Goal: Book appointment/travel/reservation

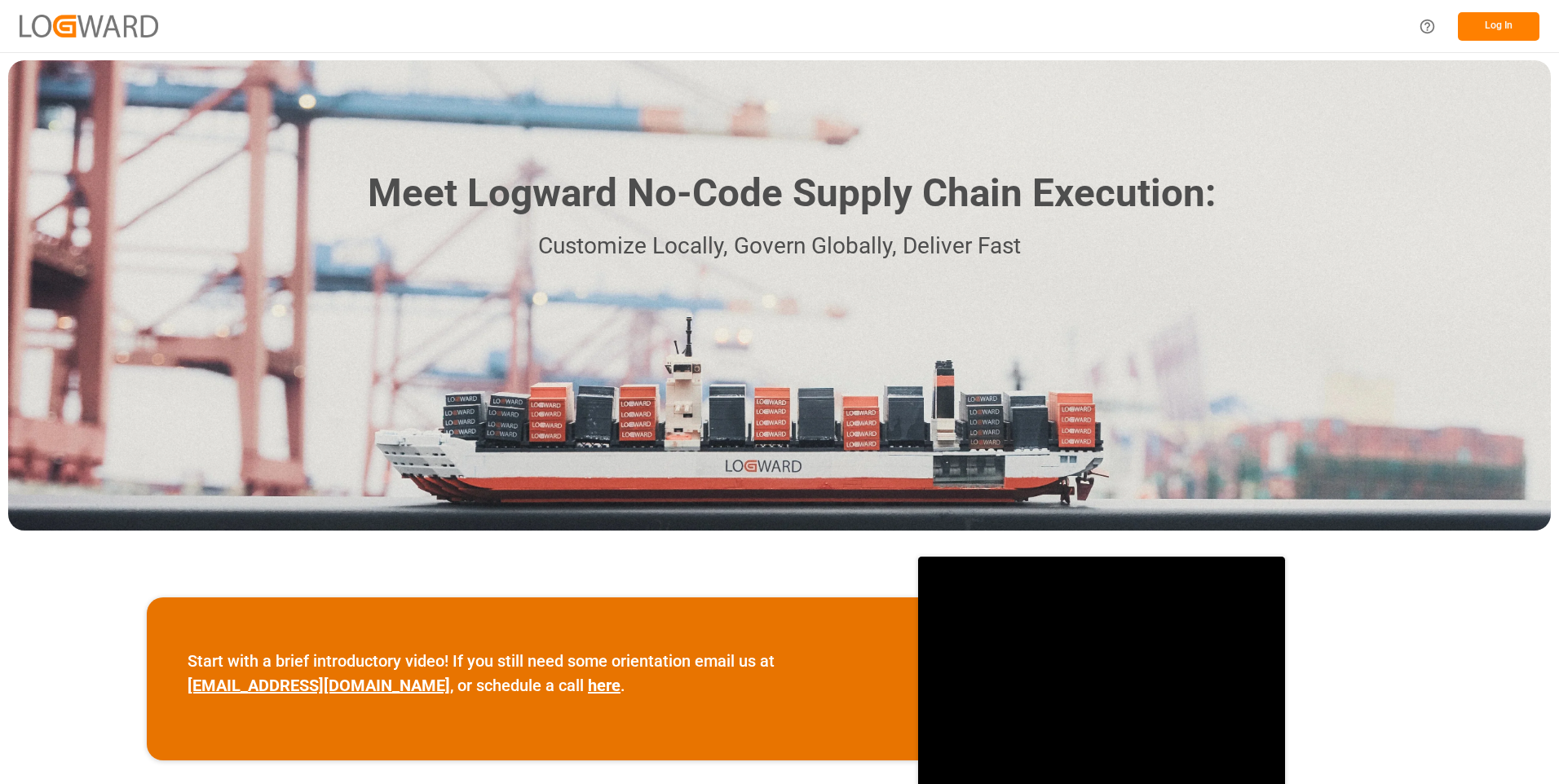
click at [1496, 23] on button "Log In" at bounding box center [1498, 27] width 82 height 28
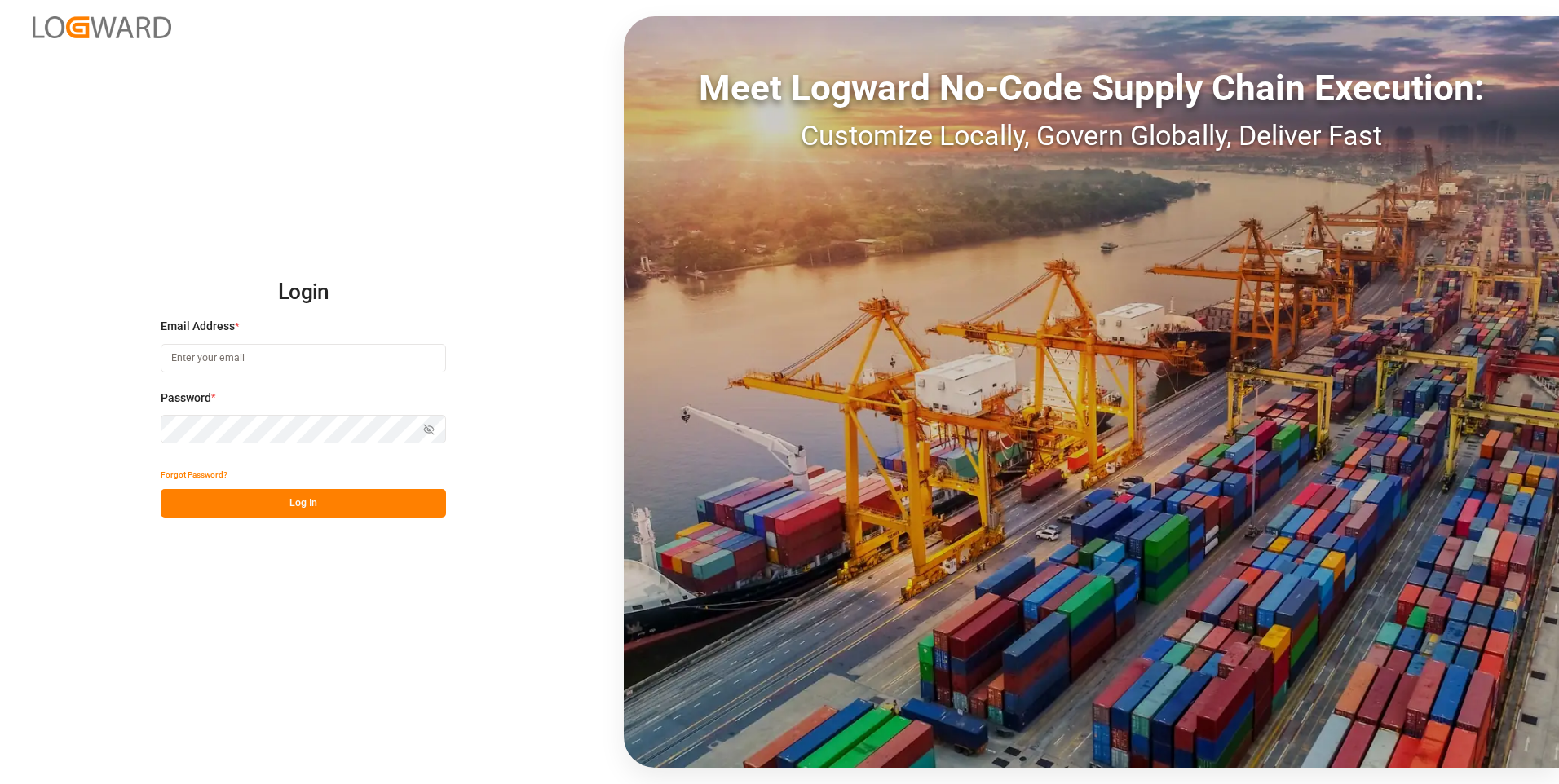
type input "[EMAIL_ADDRESS][DOMAIN_NAME]"
click at [290, 498] on button "Log In" at bounding box center [303, 503] width 286 height 28
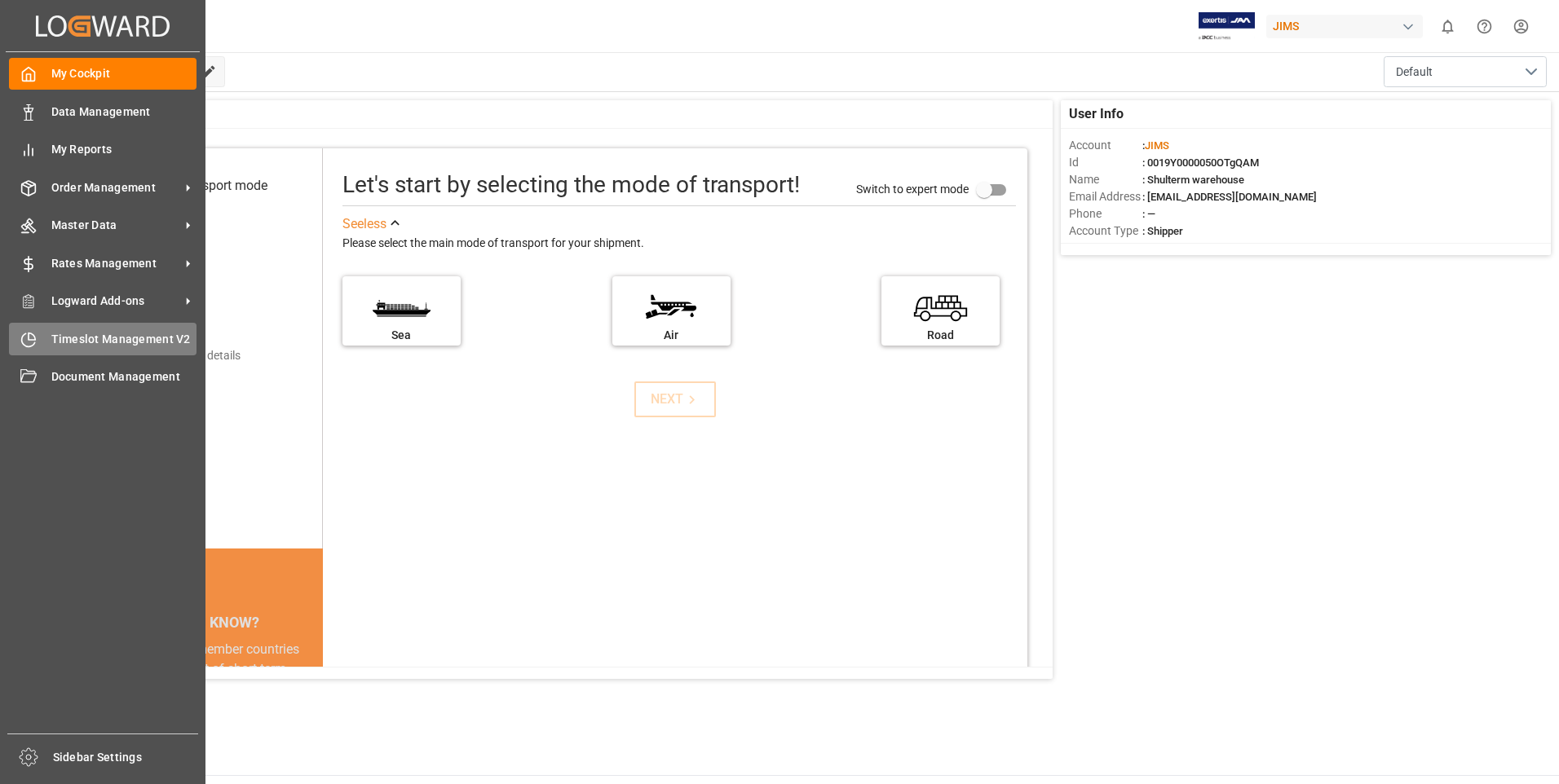
click at [55, 337] on span "Timeslot Management V2" at bounding box center [124, 340] width 146 height 17
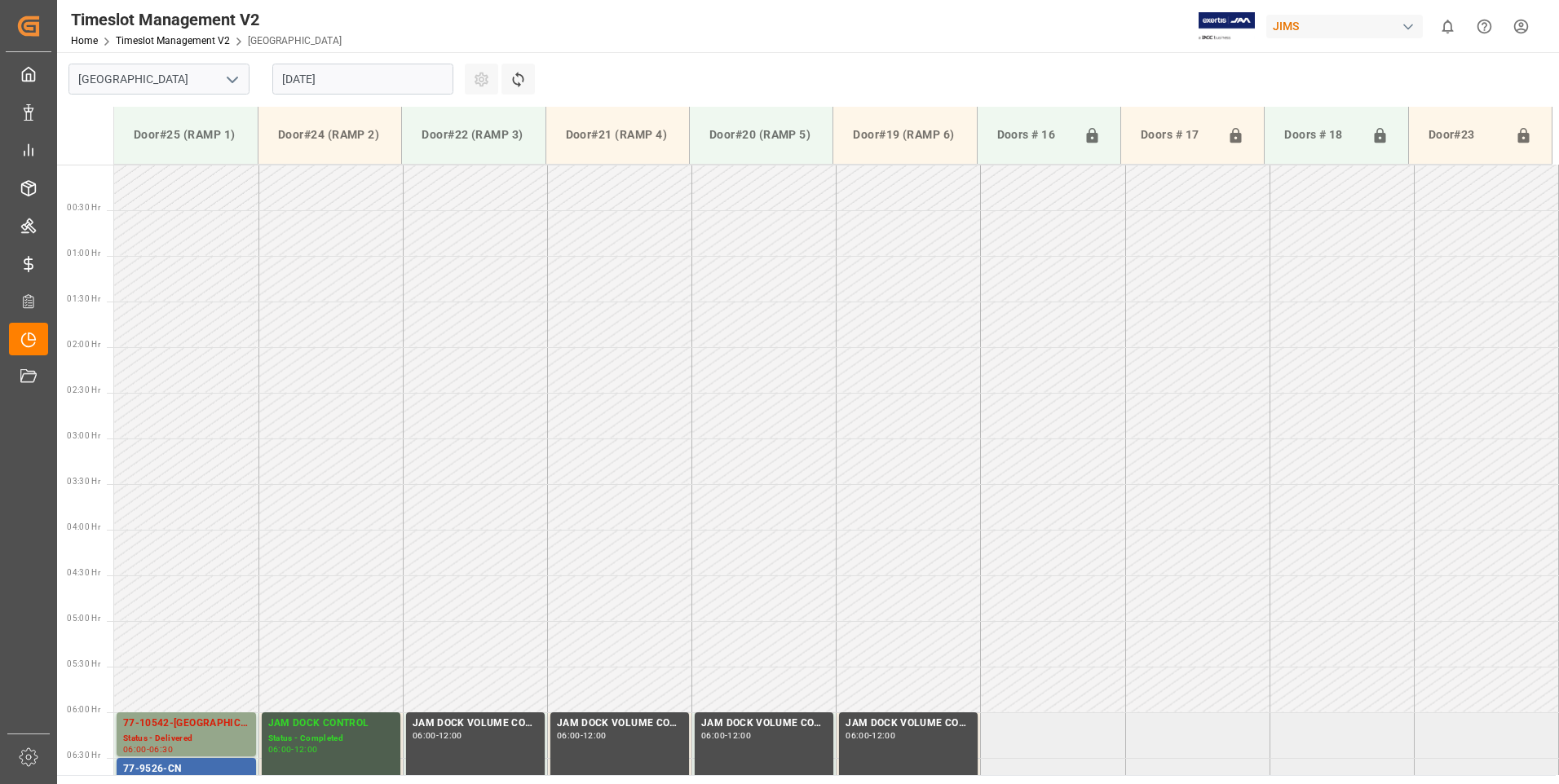
click at [445, 84] on input "[DATE]" at bounding box center [363, 79] width 181 height 31
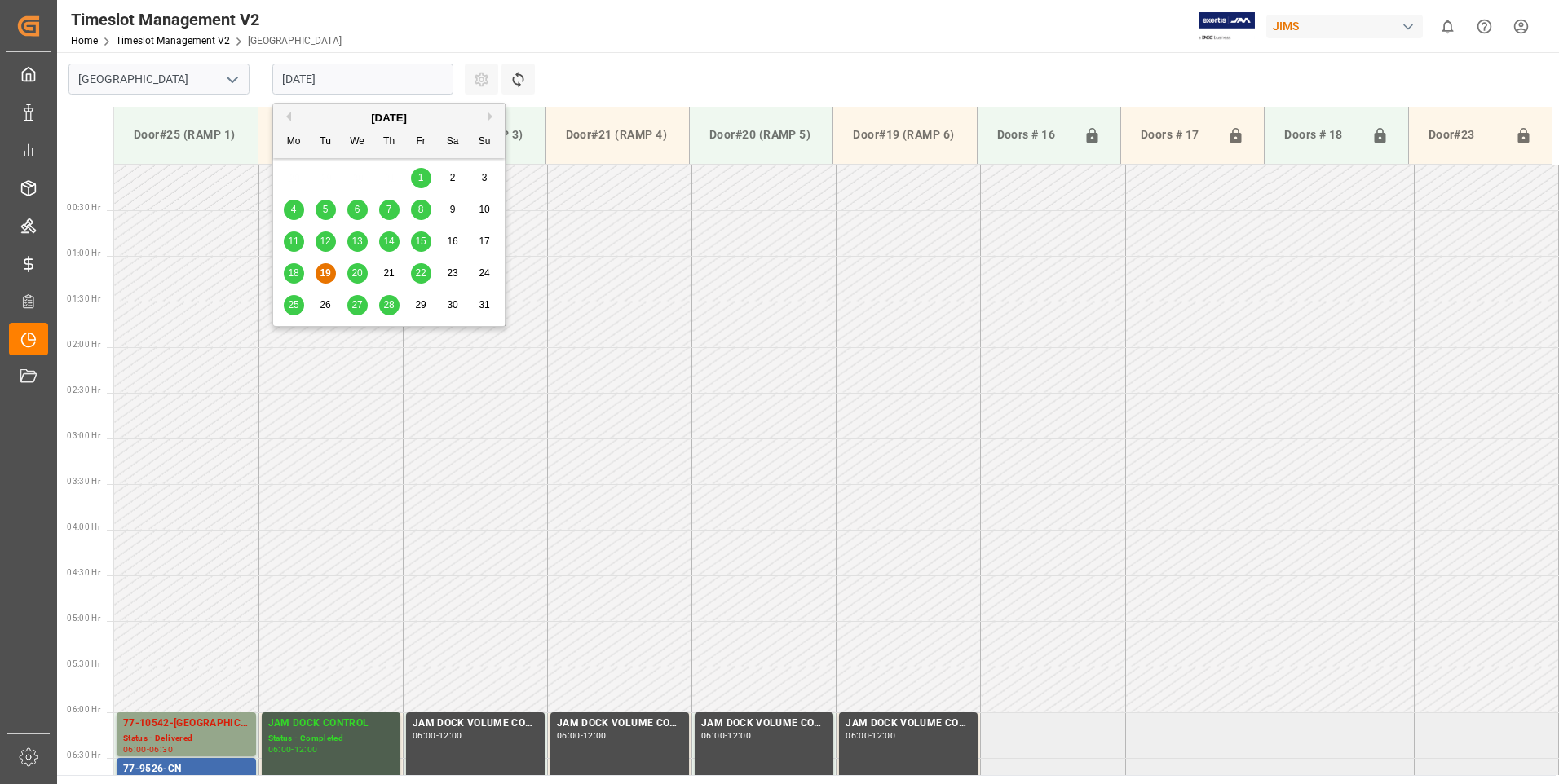
click at [357, 273] on span "20" at bounding box center [356, 273] width 10 height 11
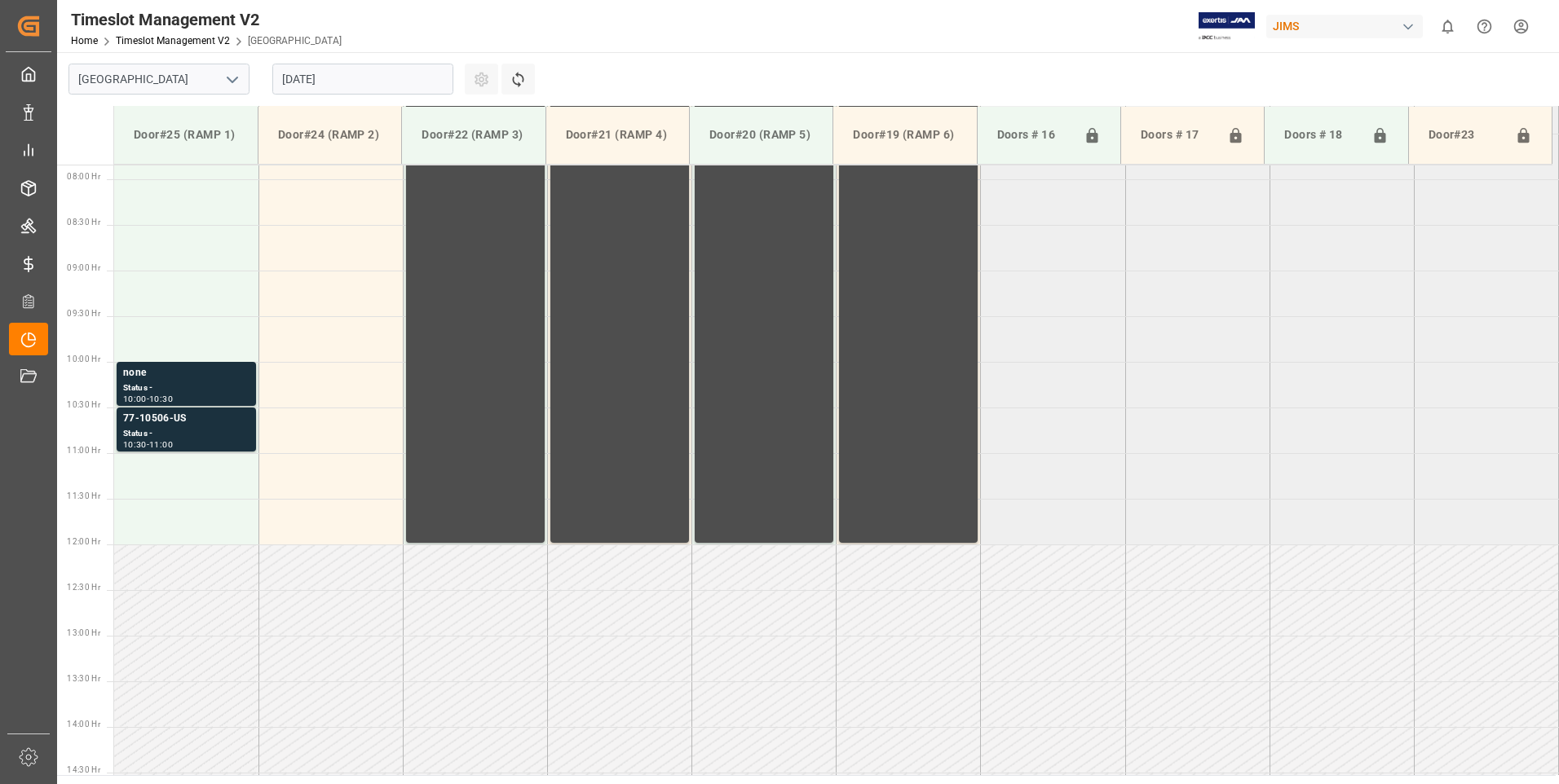
scroll to position [720, 0]
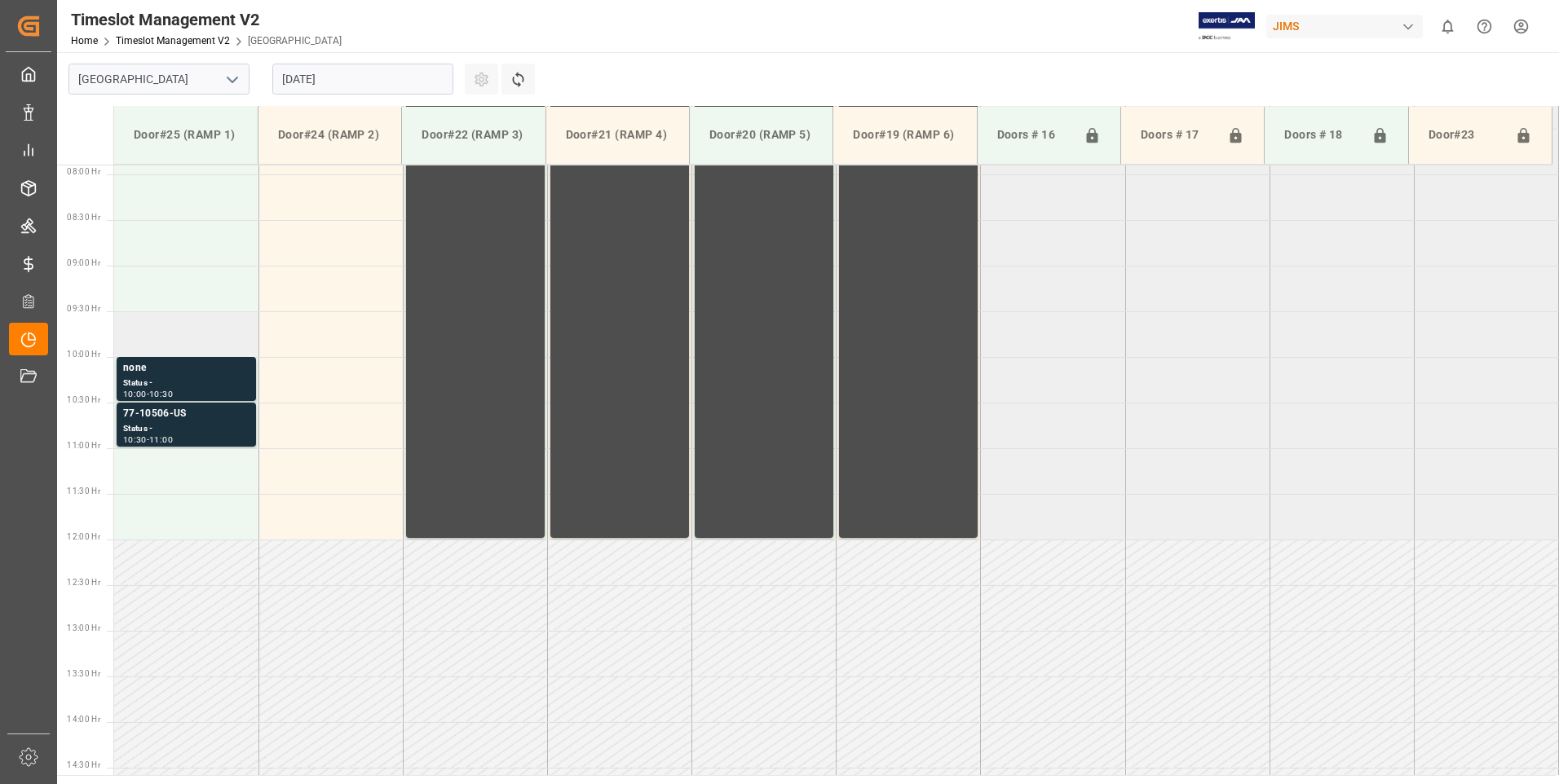
click at [161, 341] on td at bounding box center [186, 334] width 144 height 46
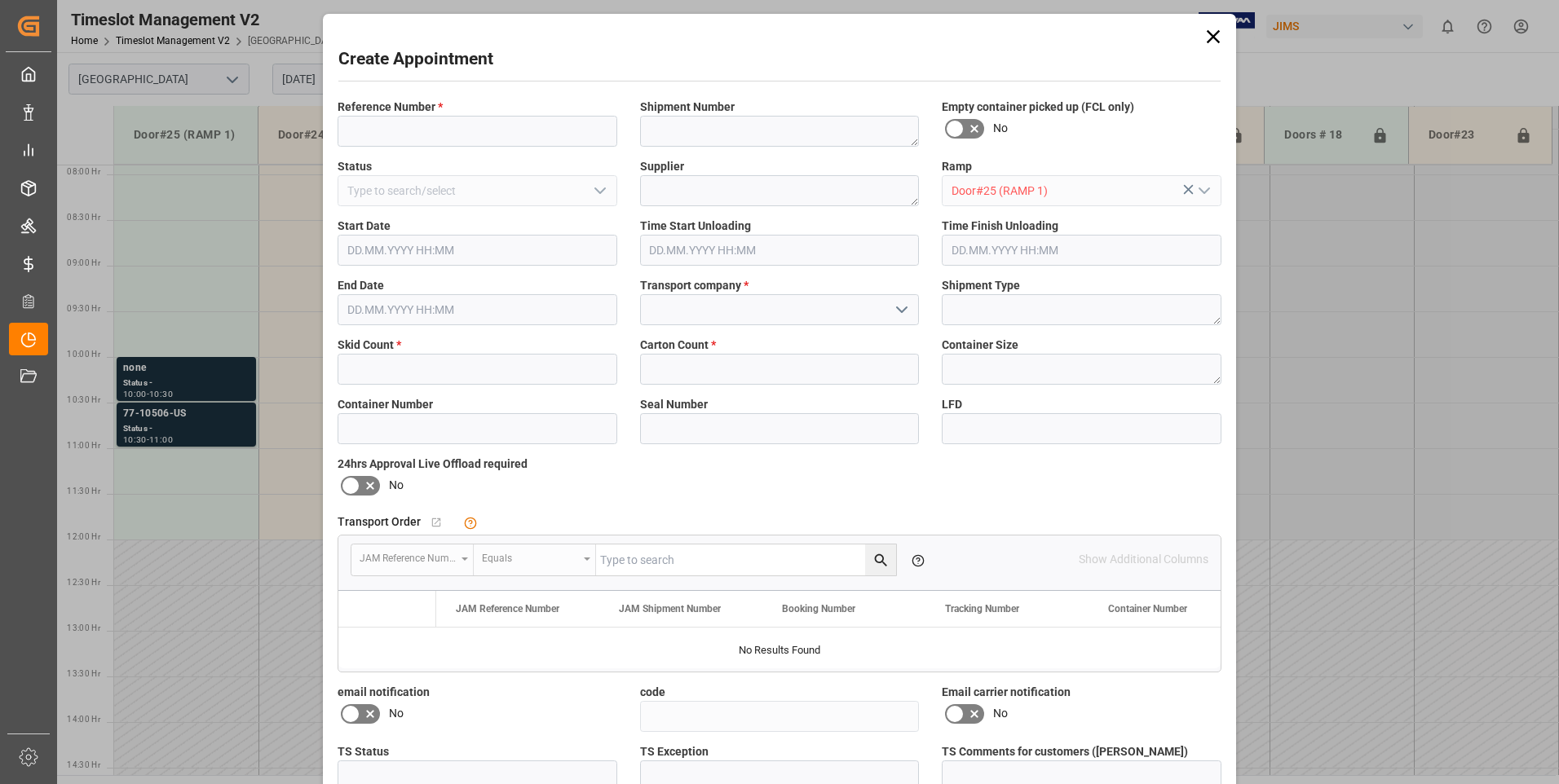
type input "[DATE] 09:30"
type input "[DATE] 10:00"
click at [433, 110] on span "Reference Number *" at bounding box center [390, 107] width 105 height 17
click at [432, 130] on input at bounding box center [478, 131] width 280 height 31
type input "77-9845-cn"
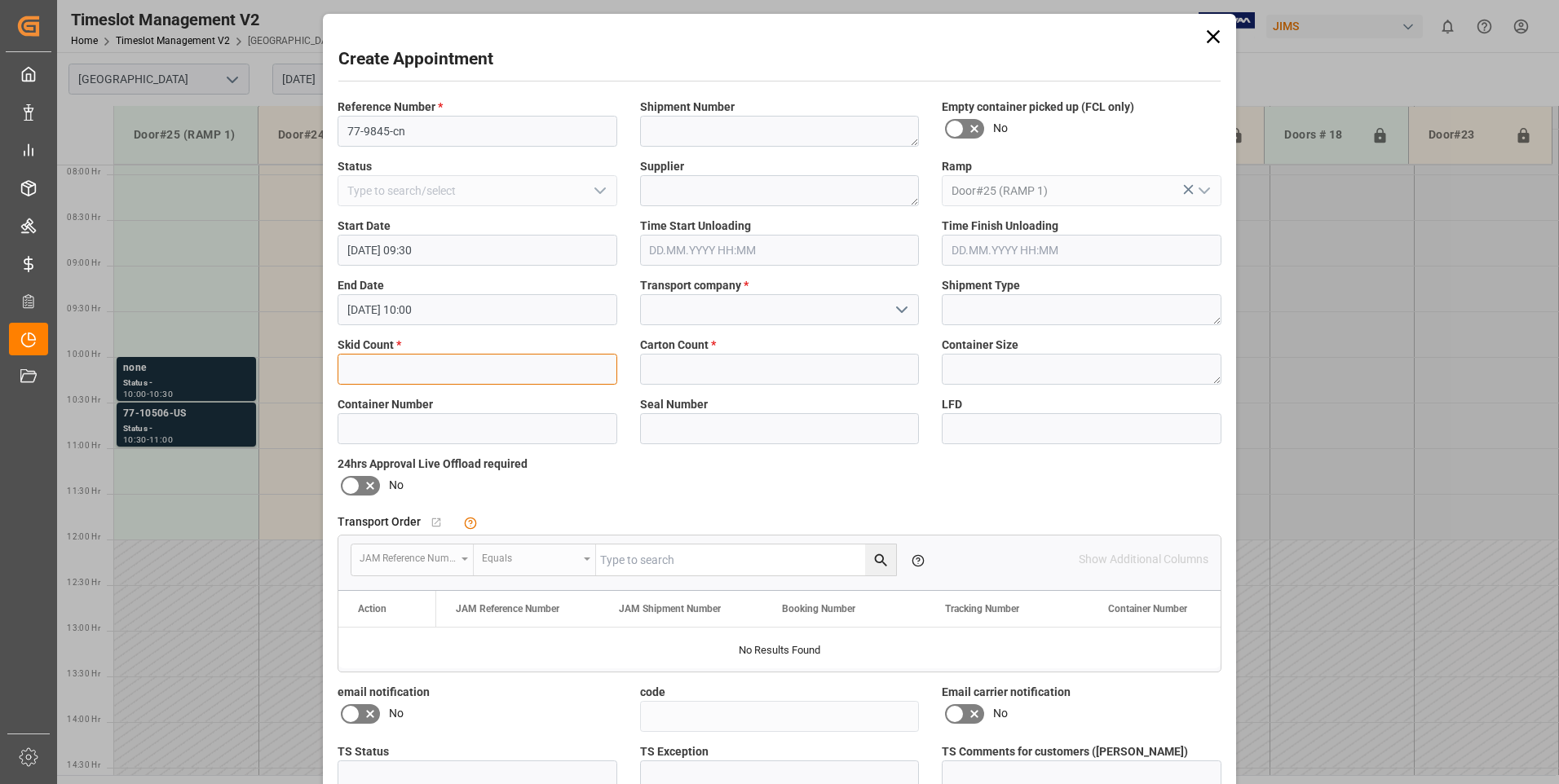
click at [459, 364] on input "text" at bounding box center [478, 369] width 280 height 31
type input "1"
click at [685, 370] on input "text" at bounding box center [780, 369] width 280 height 31
type input "10"
click at [682, 323] on input at bounding box center [780, 309] width 280 height 31
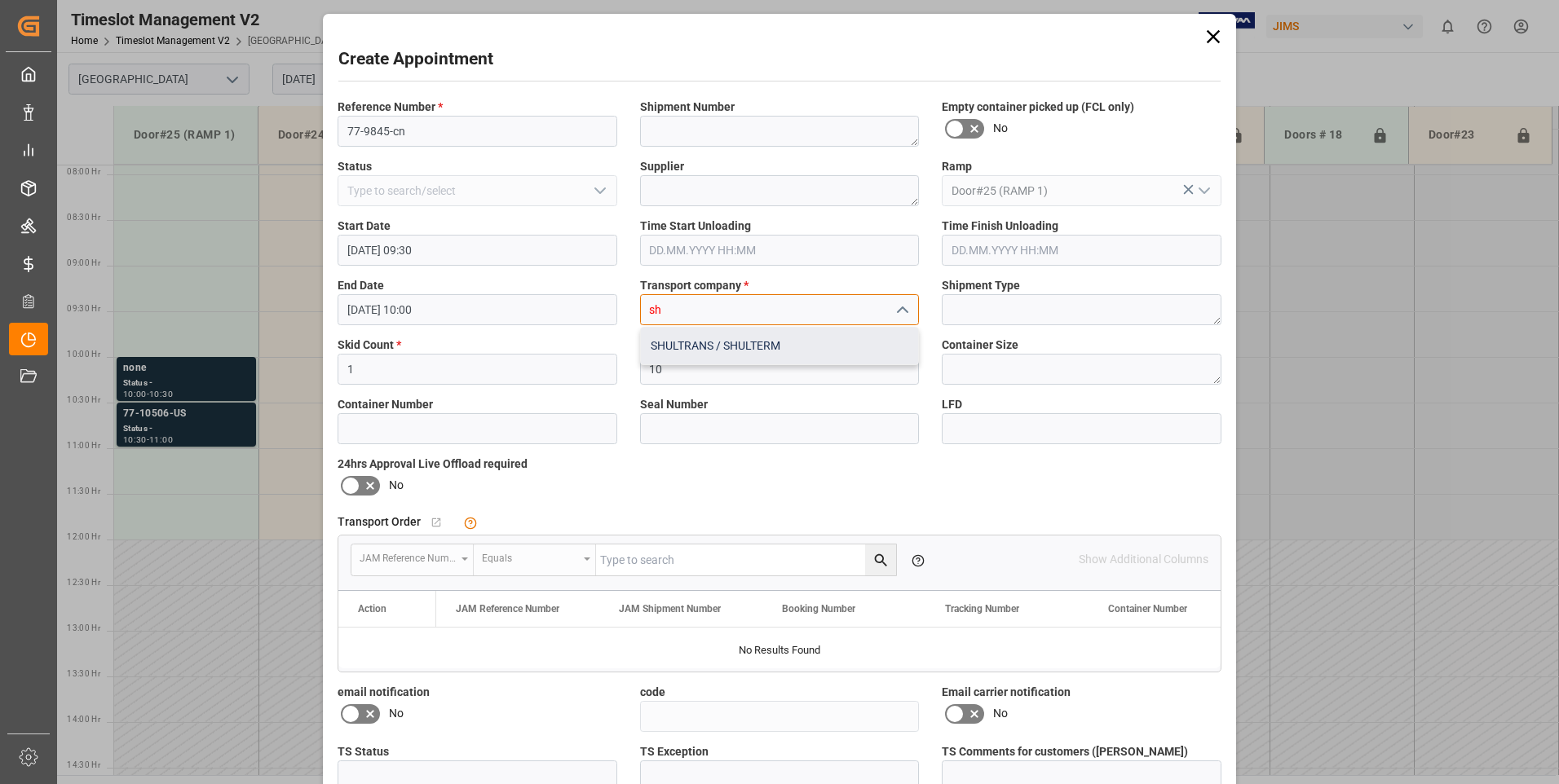
click at [692, 346] on div "SHULTRANS / SHULTERM" at bounding box center [780, 345] width 278 height 37
type input "SHULTRANS / SHULTERM"
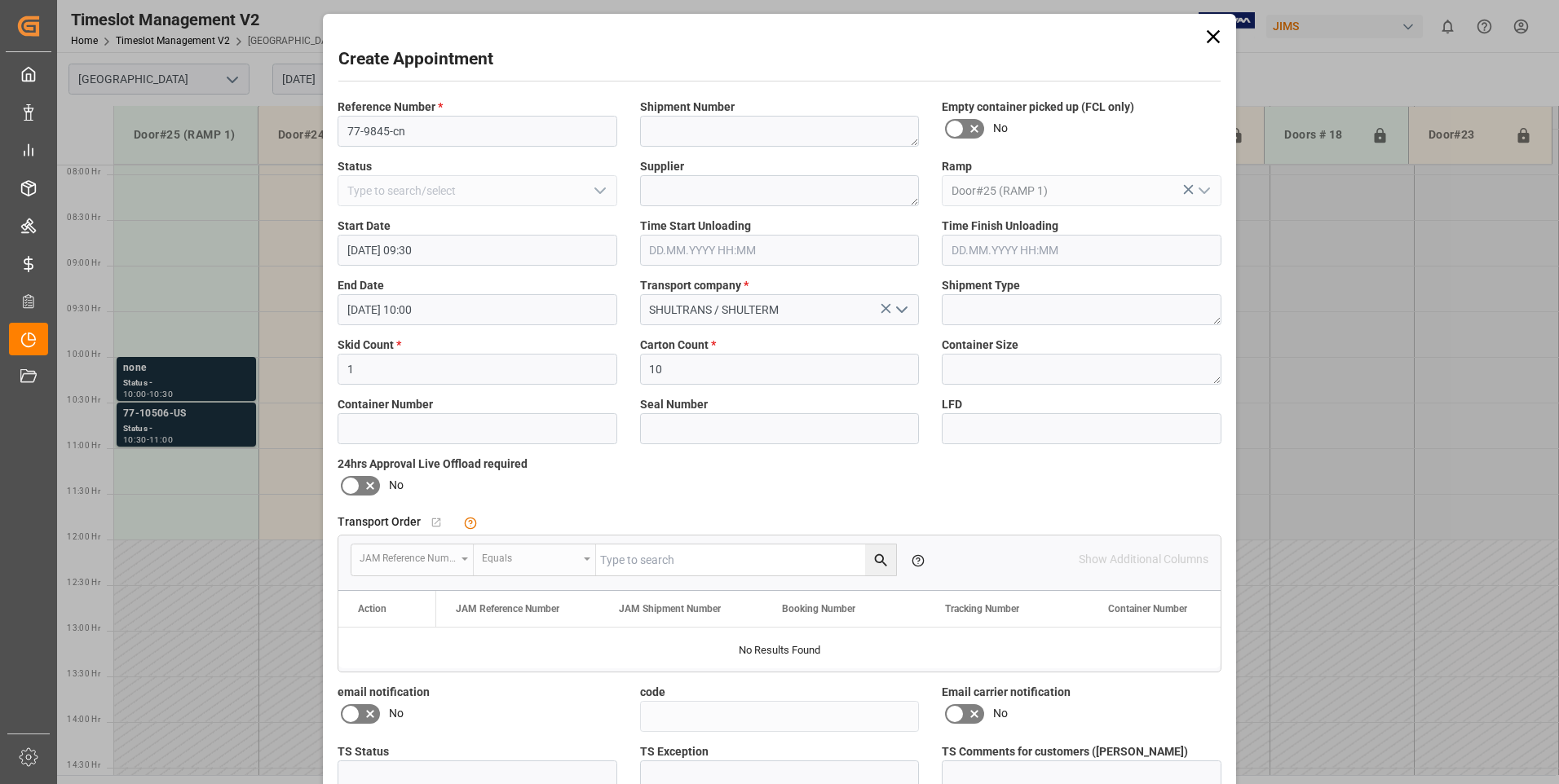
click at [993, 714] on span "No" at bounding box center [1000, 714] width 14 height 17
click at [967, 716] on icon at bounding box center [974, 714] width 20 height 20
click at [0, 0] on input "checkbox" at bounding box center [0, 0] width 0 height 0
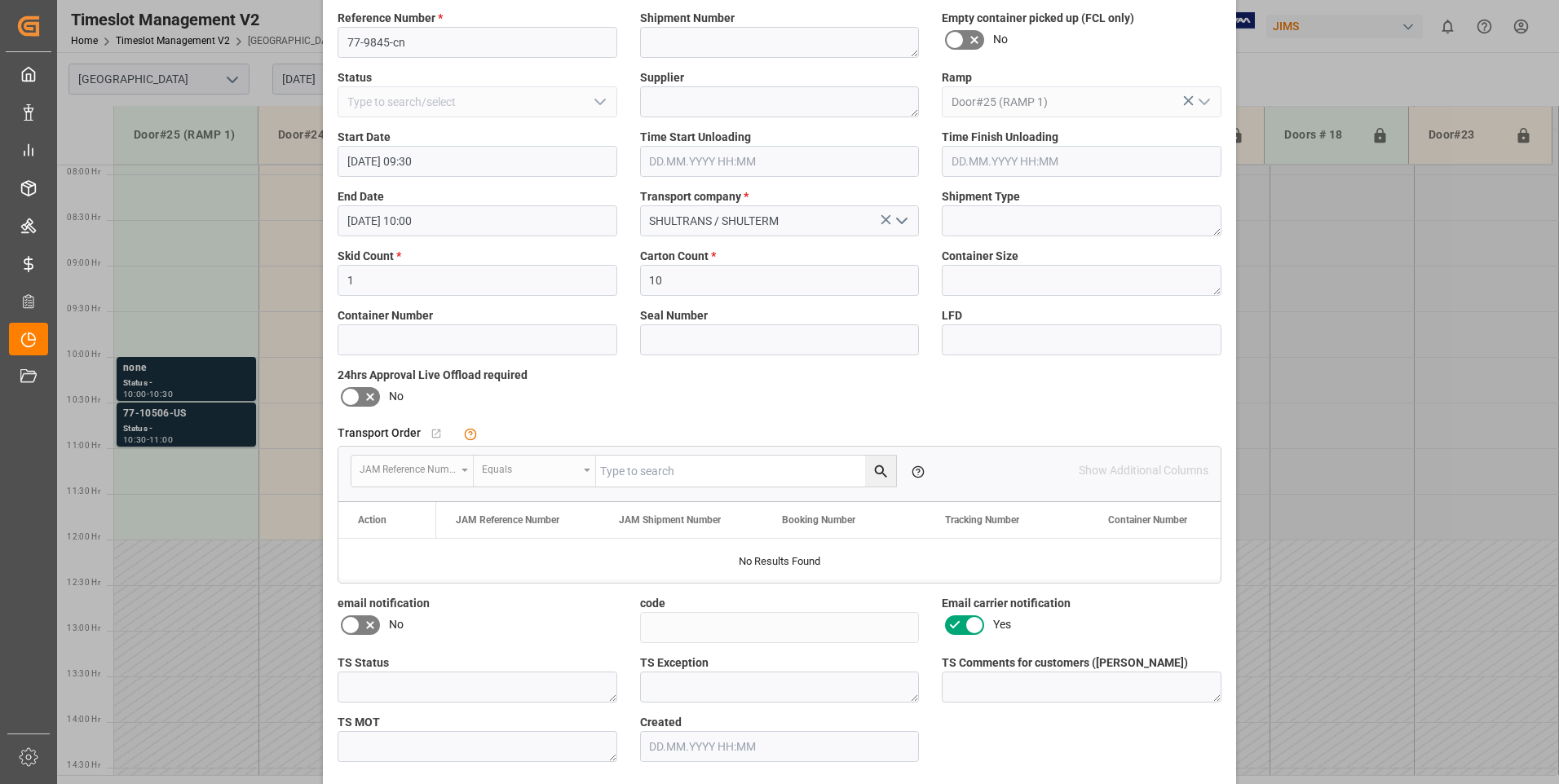
scroll to position [150, 0]
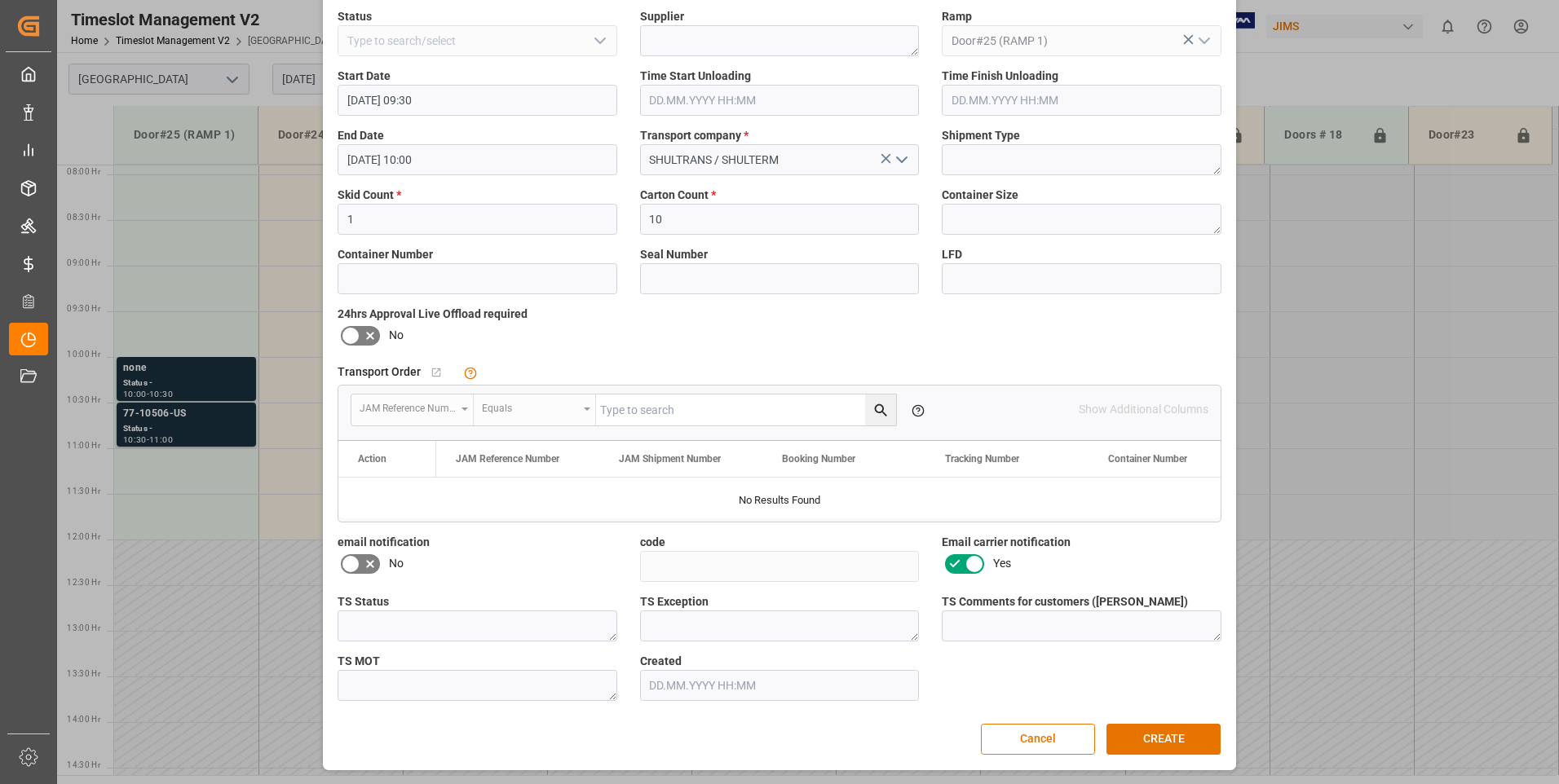
click at [392, 565] on span "No" at bounding box center [396, 564] width 14 height 17
click at [373, 561] on icon at bounding box center [370, 564] width 20 height 20
click at [0, 0] on input "checkbox" at bounding box center [0, 0] width 0 height 0
click at [1175, 741] on button "CREATE" at bounding box center [1163, 739] width 114 height 31
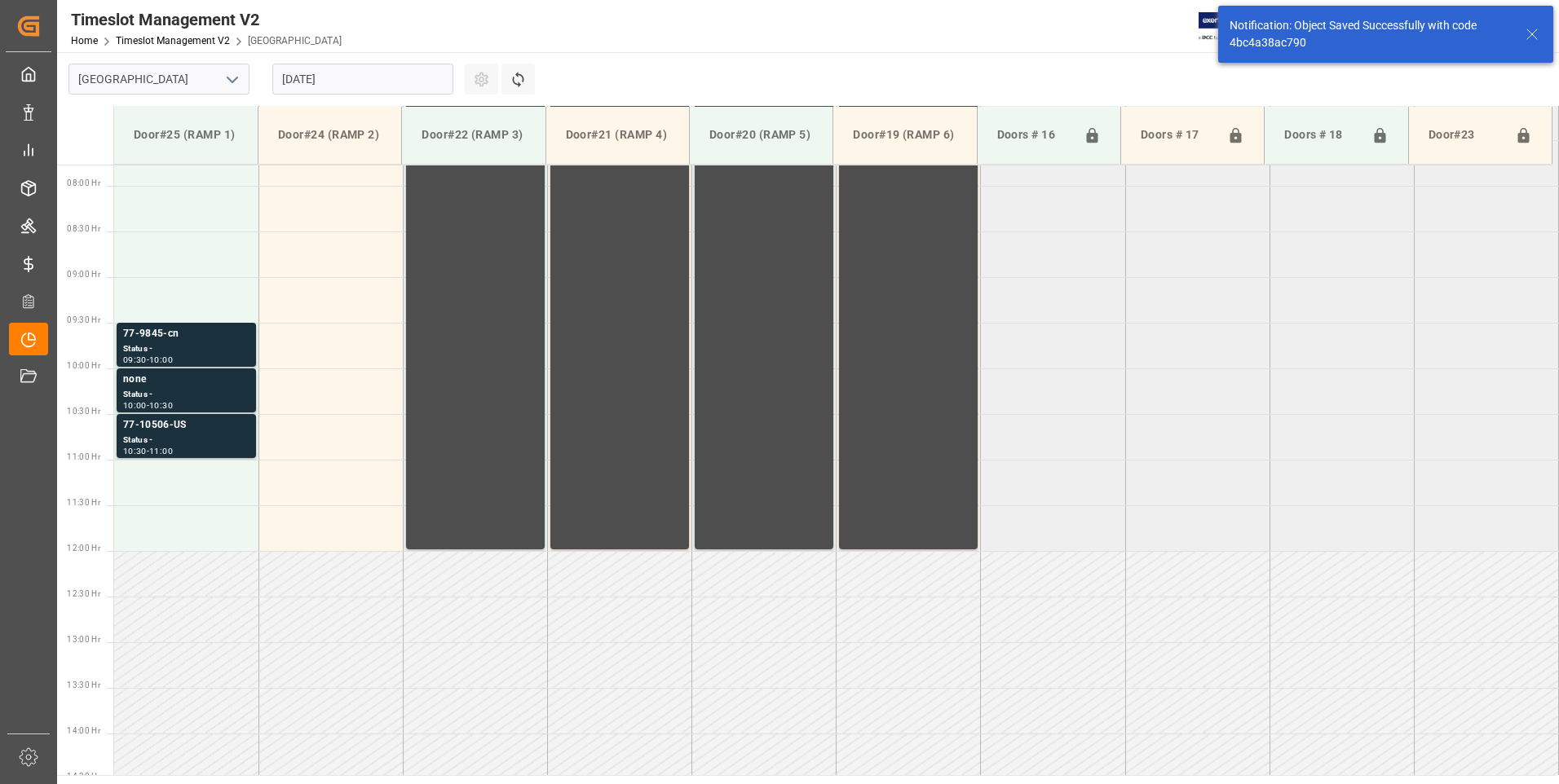
scroll to position [720, 0]
